Goal: Complete application form

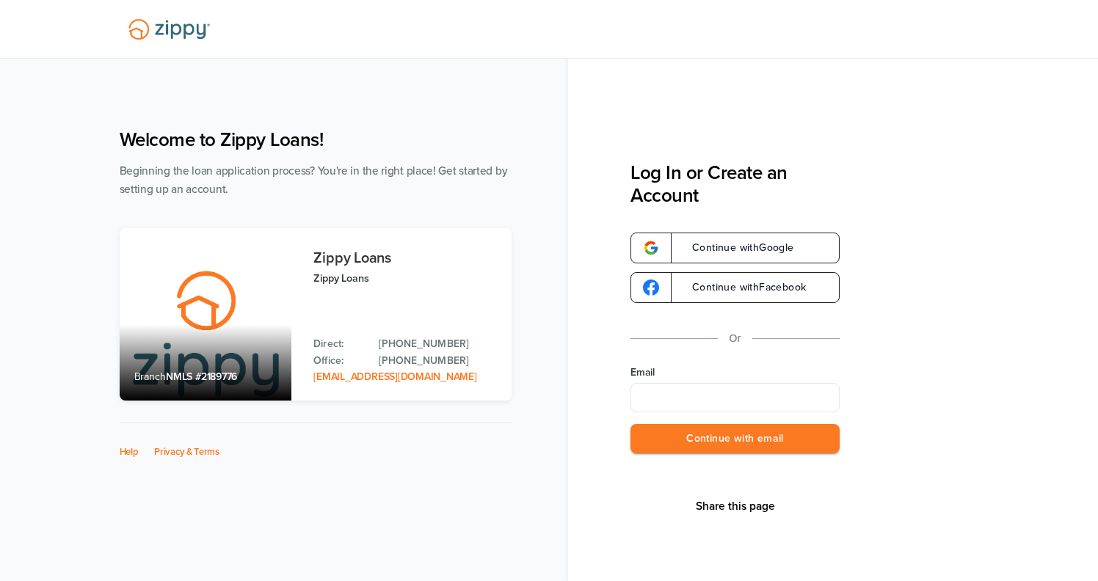
click at [678, 399] on input "Email" at bounding box center [735, 397] width 209 height 29
click at [733, 398] on input "Email" at bounding box center [735, 397] width 209 height 29
type input "**********"
click at [631, 424] on button "Continue with email" at bounding box center [735, 439] width 209 height 30
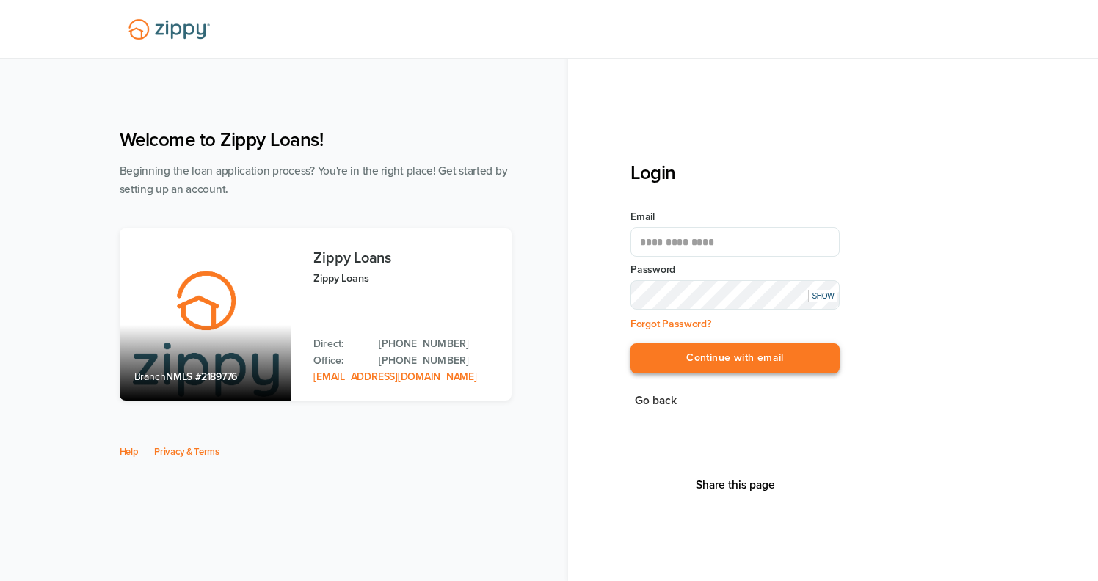
click at [683, 357] on button "Continue with email" at bounding box center [735, 359] width 209 height 30
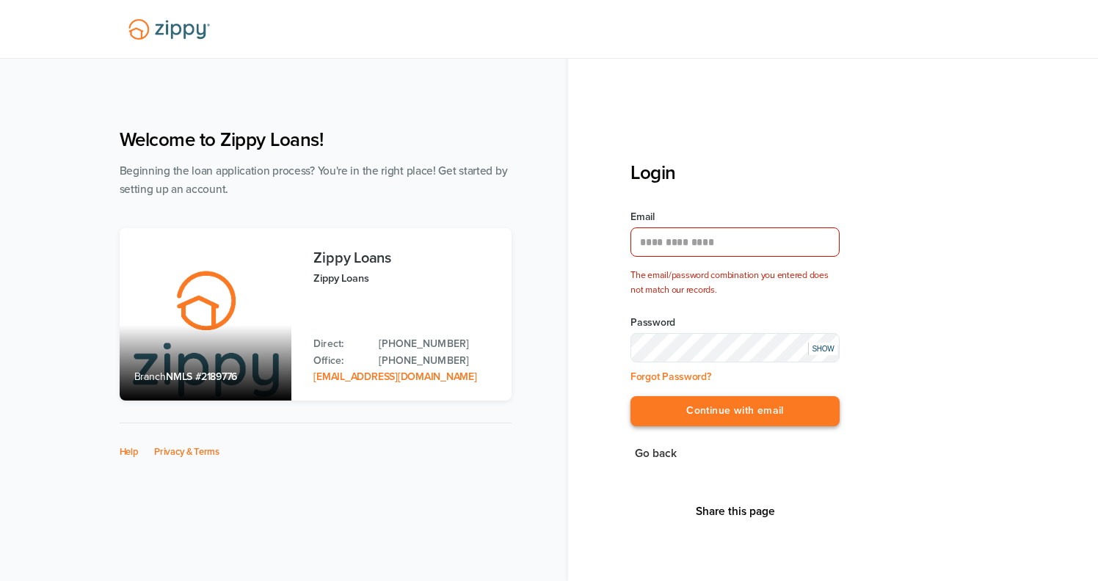
click at [674, 413] on button "Continue with email" at bounding box center [735, 411] width 209 height 30
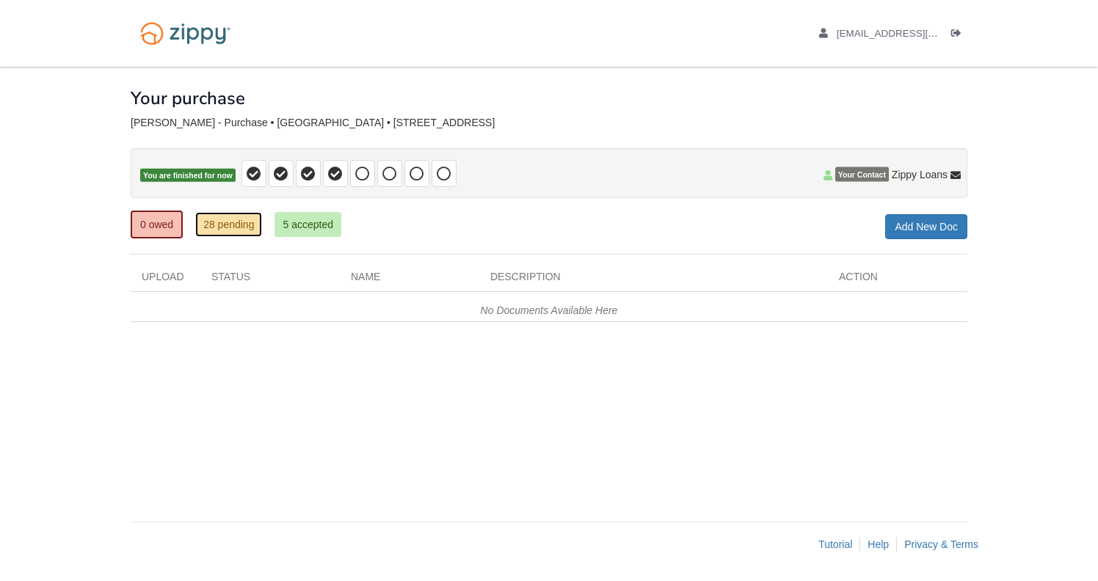
click at [231, 225] on link "28 pending" at bounding box center [228, 224] width 67 height 25
